Goal: Connect with others: Establish contact or relationships with other users

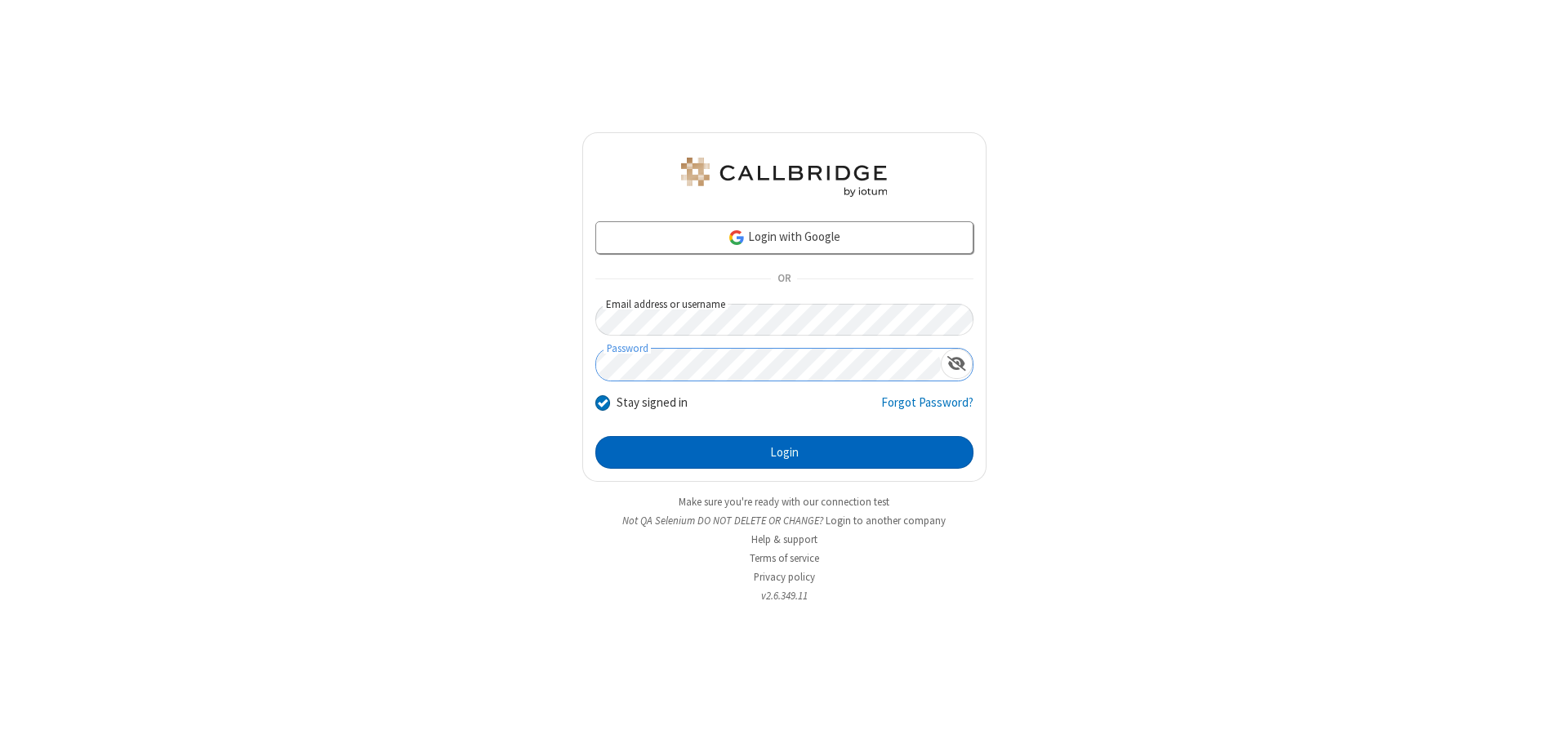
click at [784, 453] on button "Login" at bounding box center [785, 452] width 379 height 33
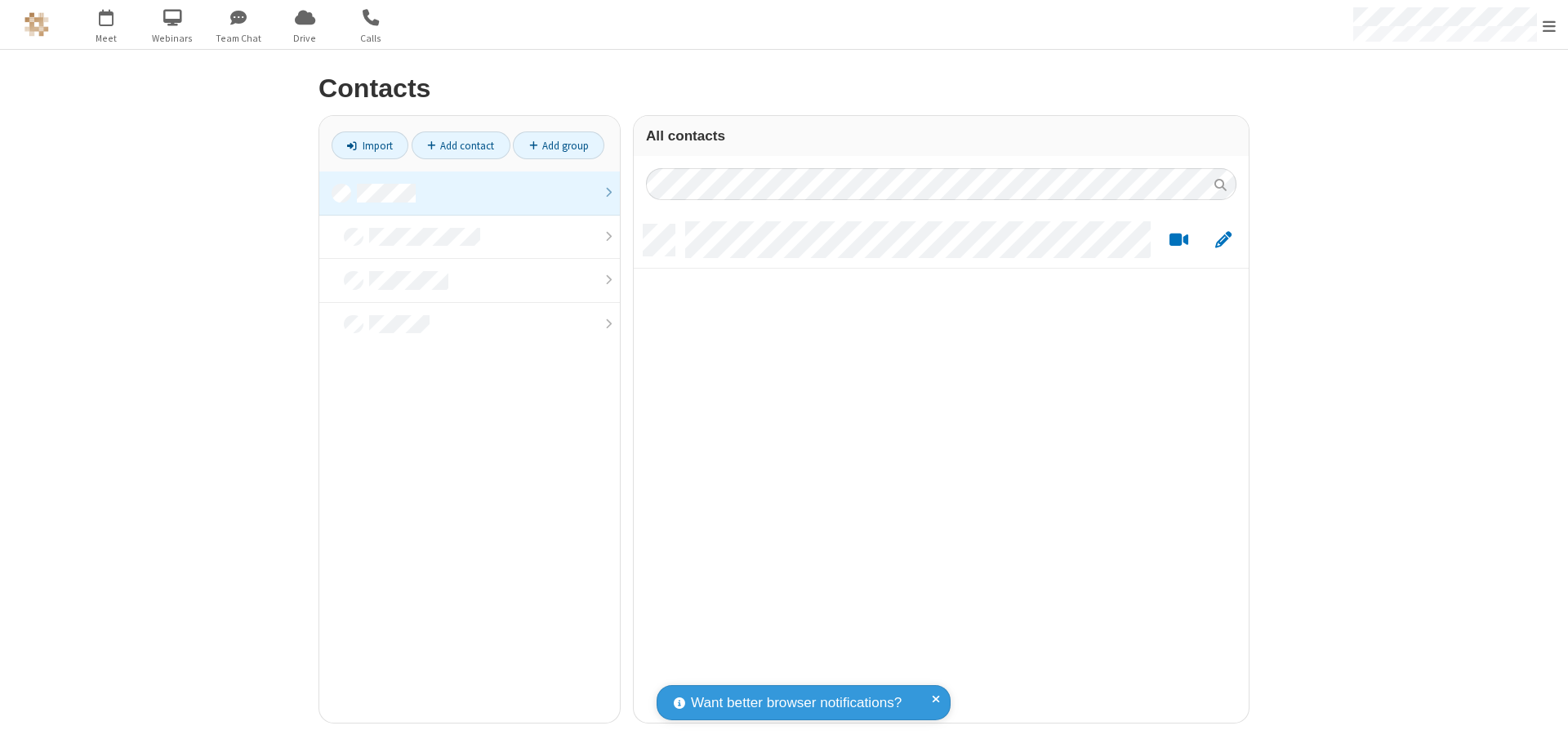
scroll to position [498, 603]
click at [470, 193] on link at bounding box center [470, 193] width 301 height 44
click at [461, 145] on link "Add contact" at bounding box center [461, 145] width 99 height 28
